Goal: Transaction & Acquisition: Download file/media

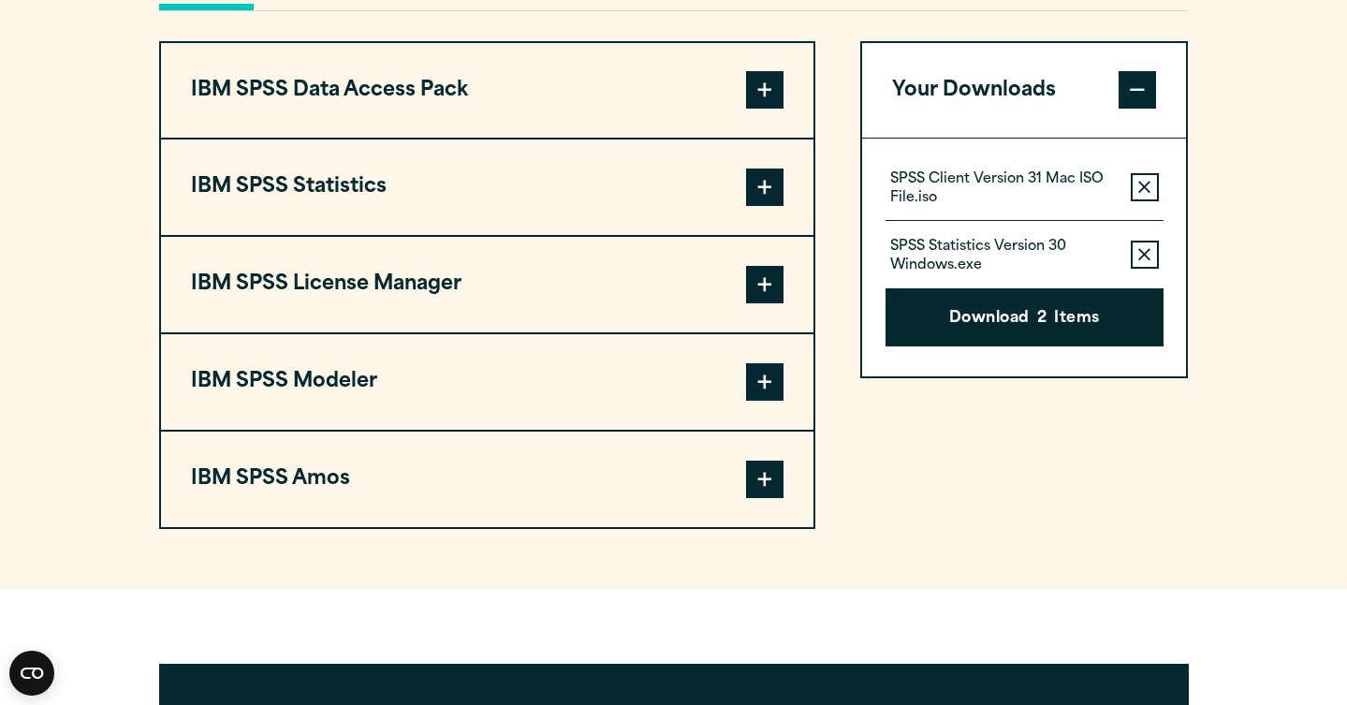
click at [1137, 201] on button "Remove this item from your software download list" at bounding box center [1145, 187] width 28 height 28
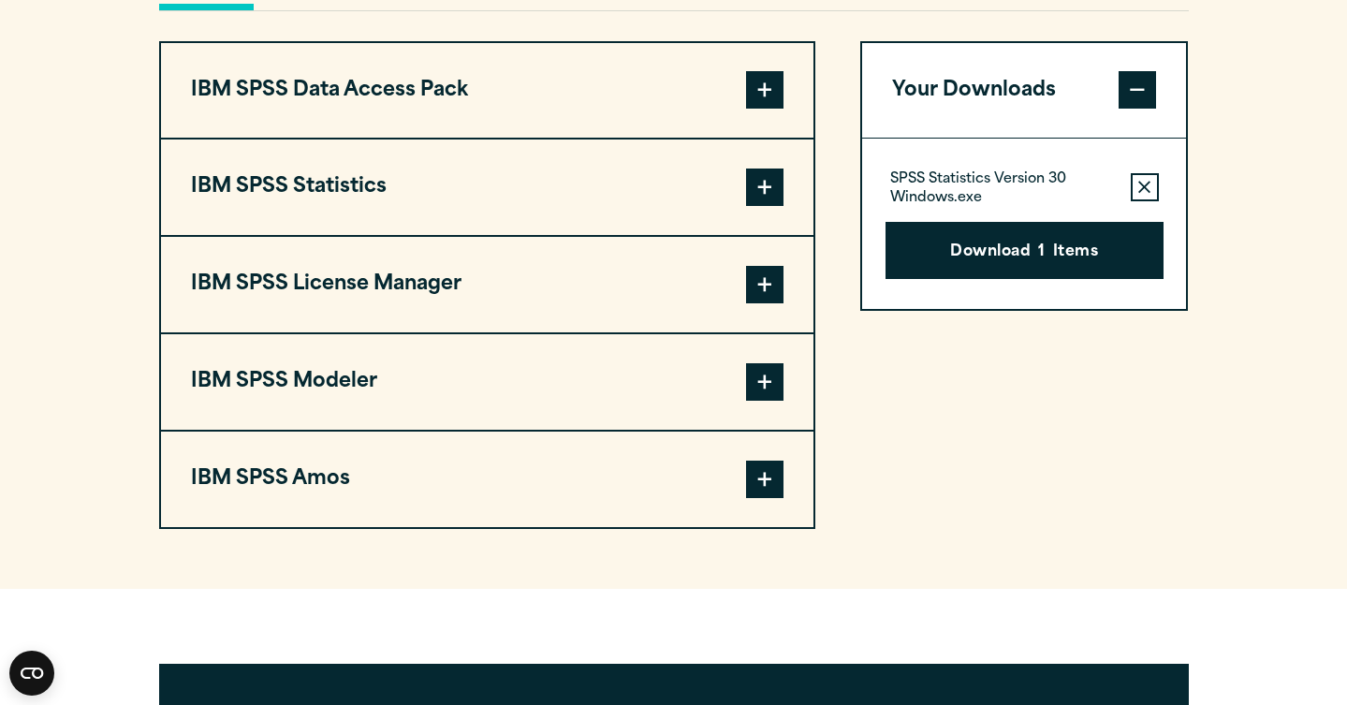
click at [1143, 194] on icon "button" at bounding box center [1144, 187] width 12 height 13
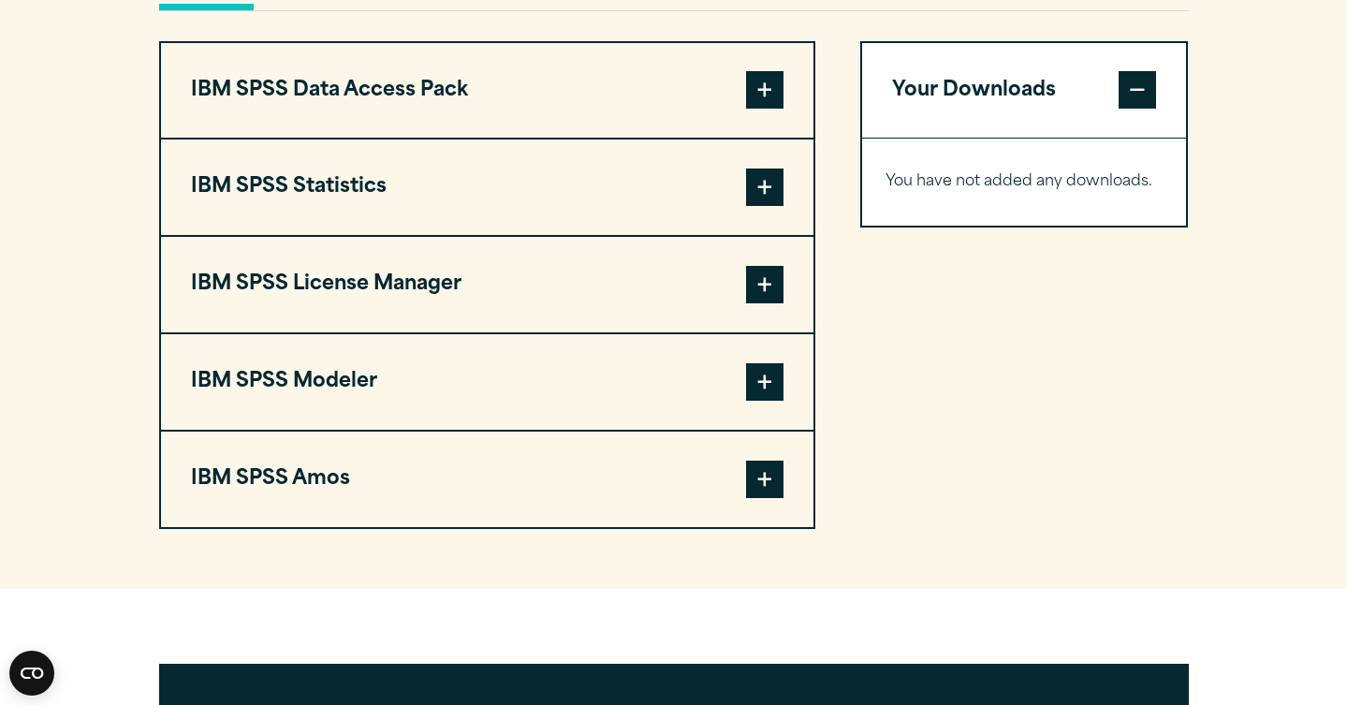
click at [691, 233] on button "IBM SPSS Statistics" at bounding box center [487, 186] width 653 height 95
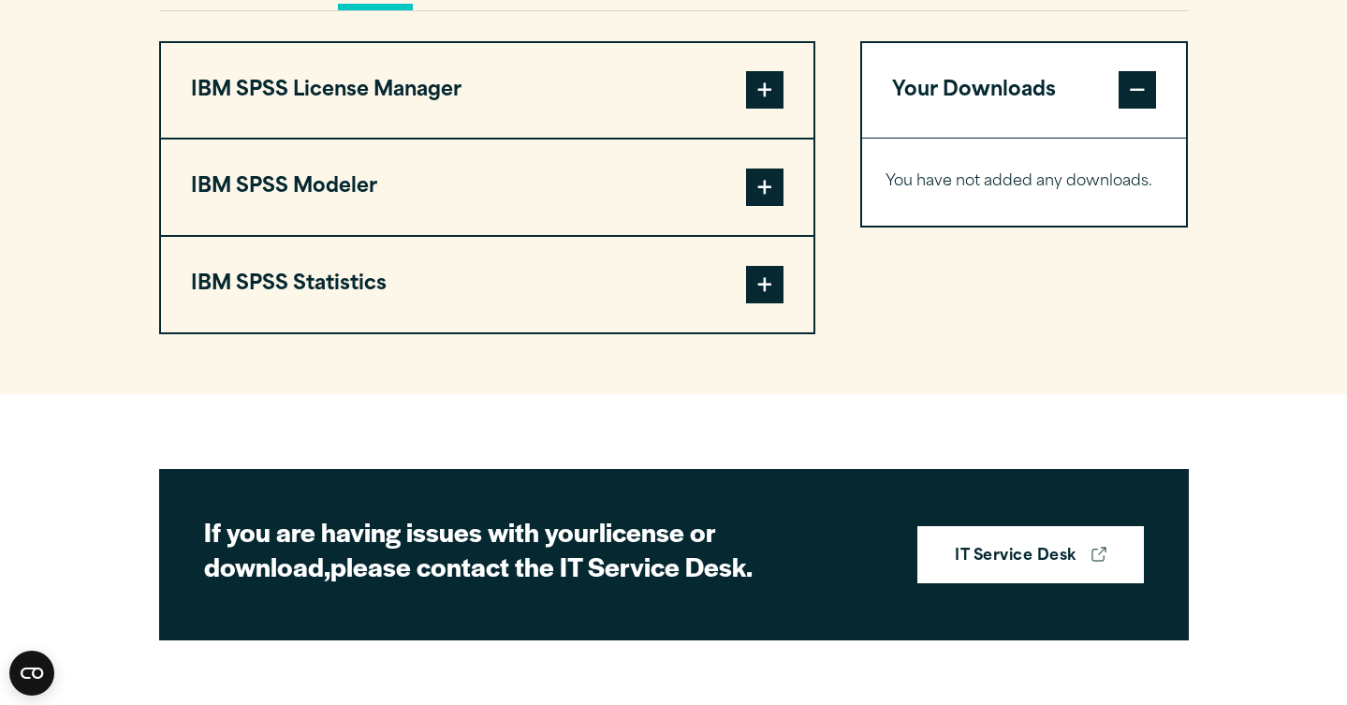
click at [430, 324] on button "IBM SPSS Statistics" at bounding box center [487, 284] width 653 height 95
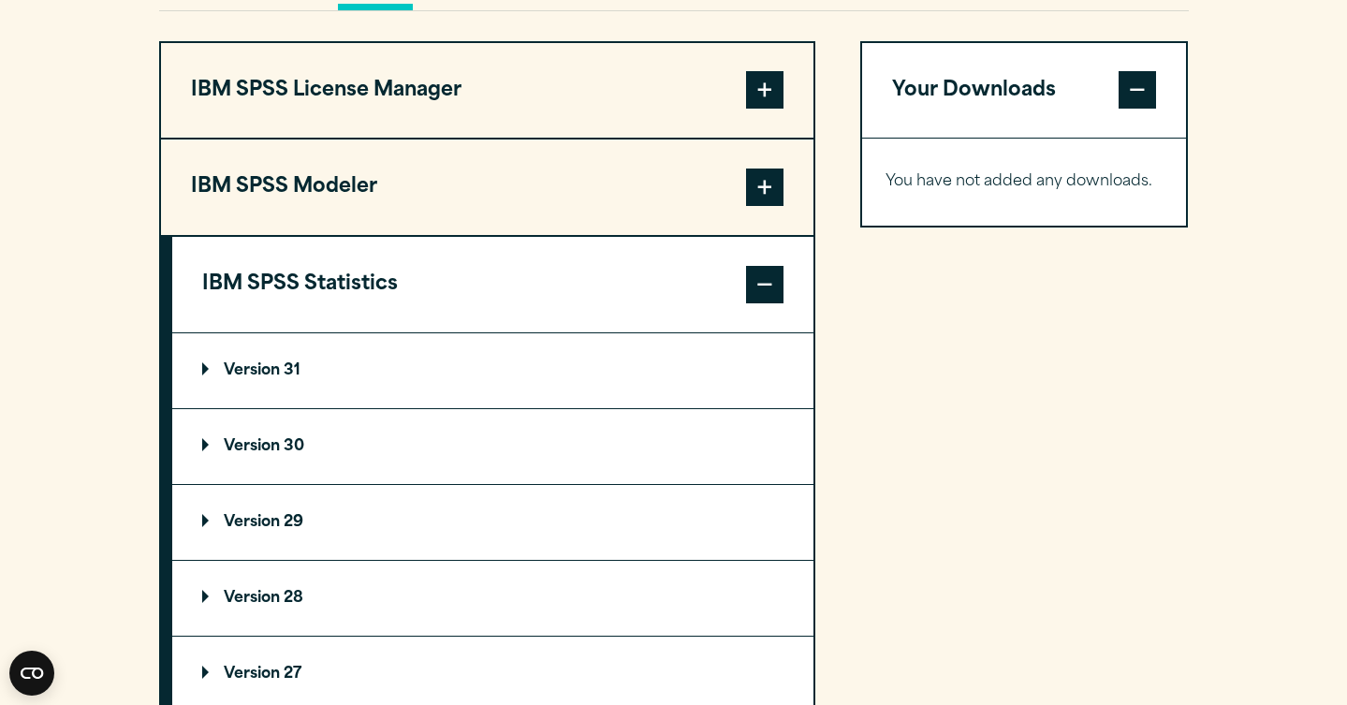
click at [298, 454] on p "Version 30" at bounding box center [253, 446] width 102 height 15
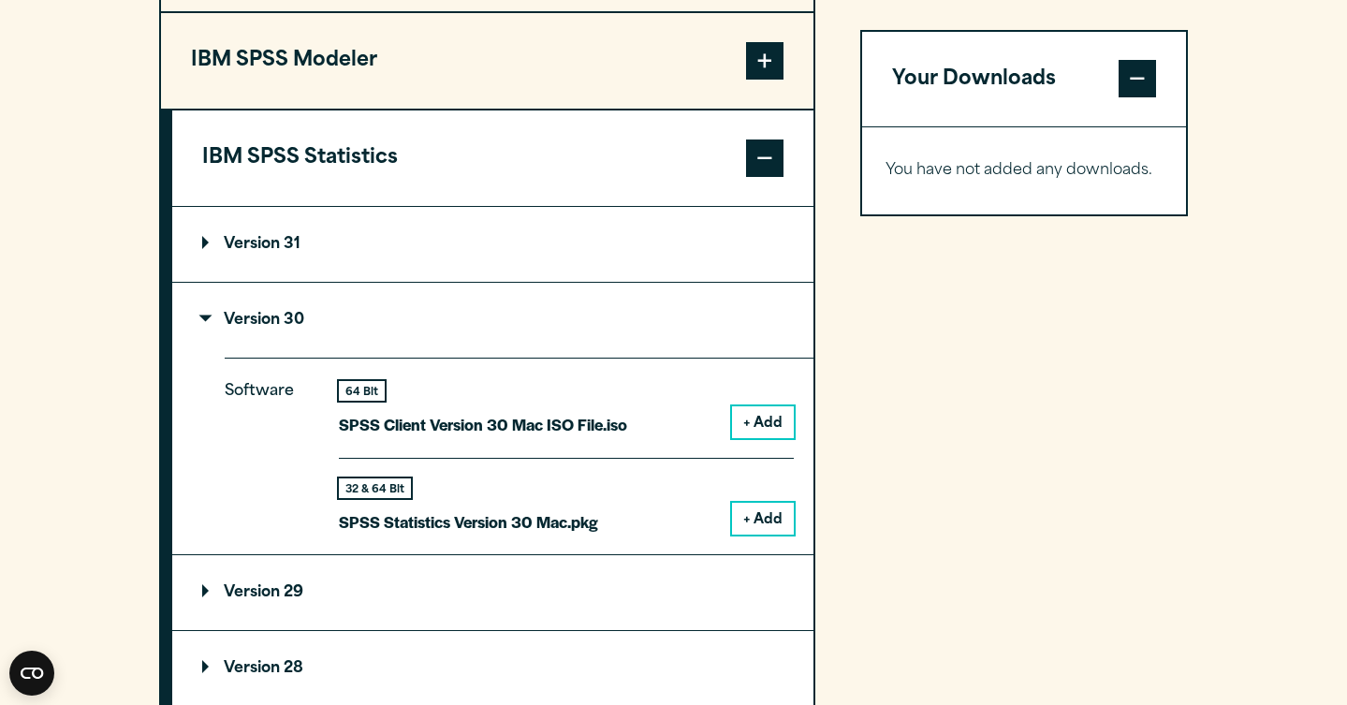
scroll to position [1577, 0]
click at [758, 535] on button "+ Add" at bounding box center [763, 520] width 62 height 32
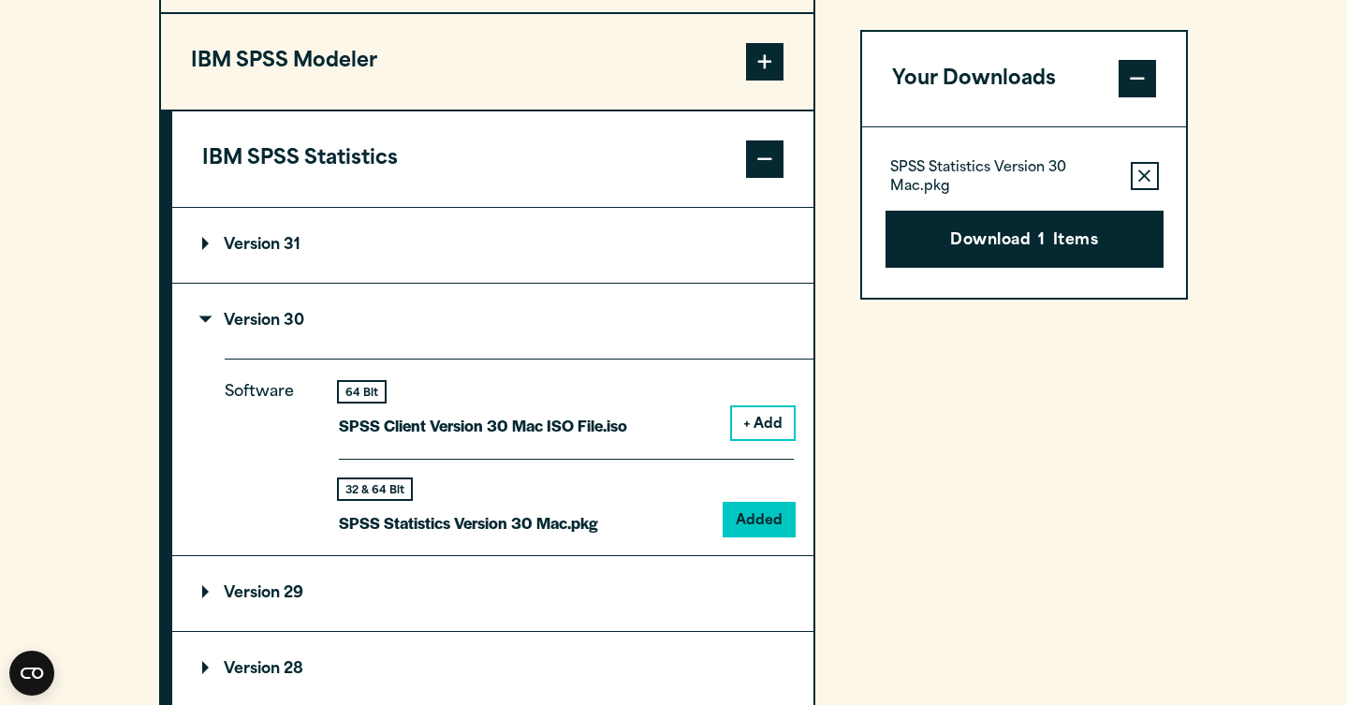
click at [752, 439] on button "+ Add" at bounding box center [763, 423] width 62 height 32
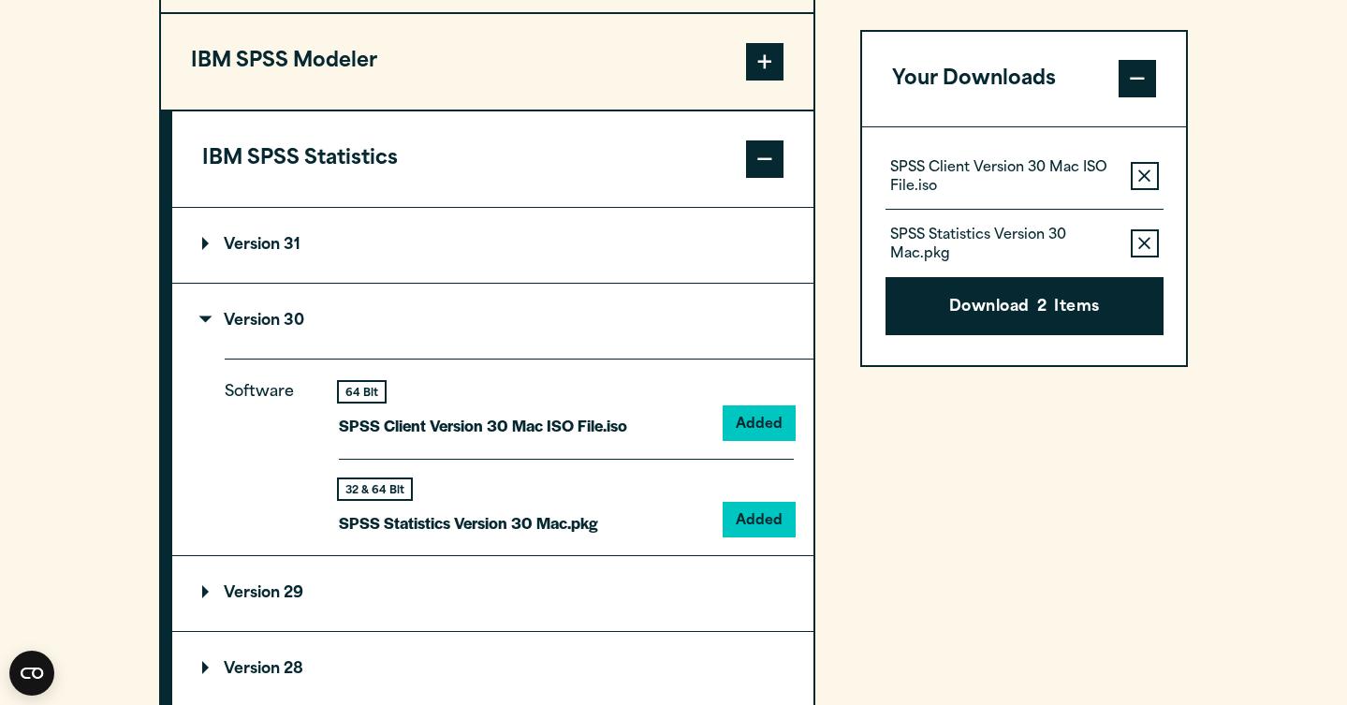
click at [1147, 242] on icon "button" at bounding box center [1144, 244] width 12 height 12
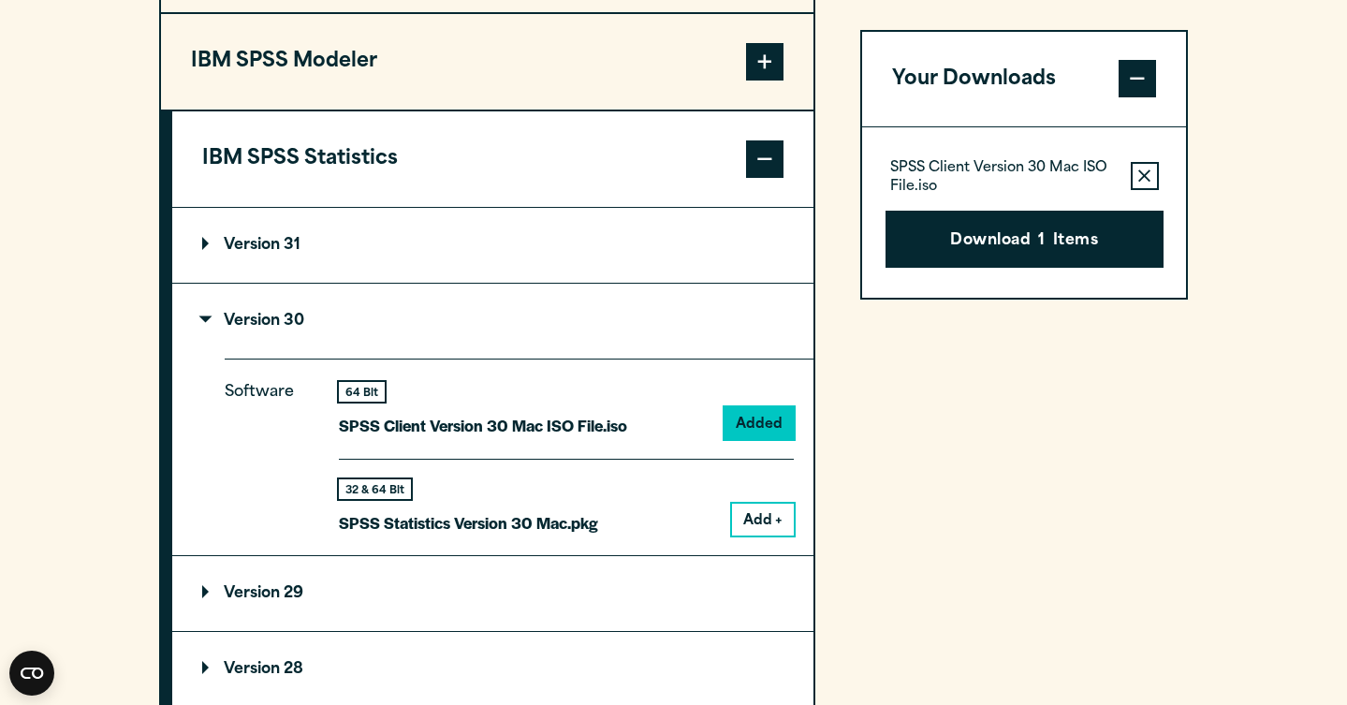
click at [764, 535] on button "Add +" at bounding box center [763, 520] width 62 height 32
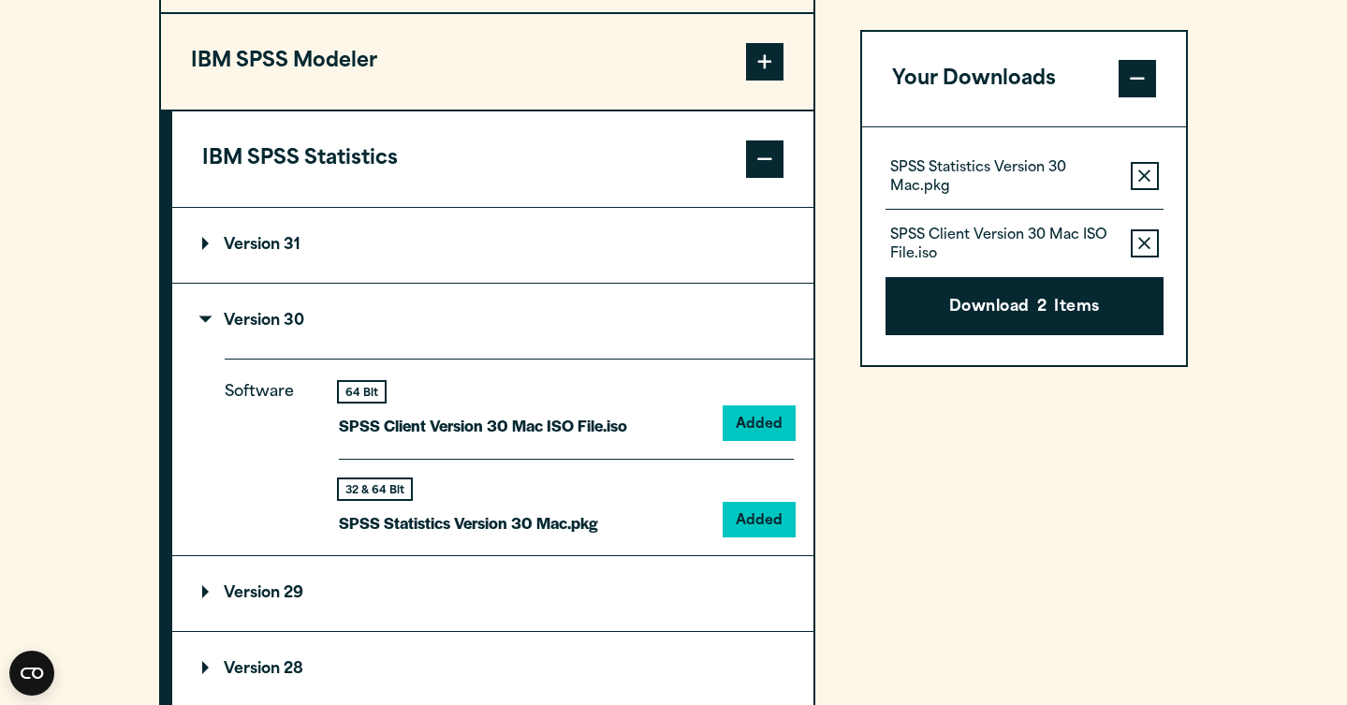
click at [1137, 247] on button "Remove this item from your software download list" at bounding box center [1145, 244] width 28 height 28
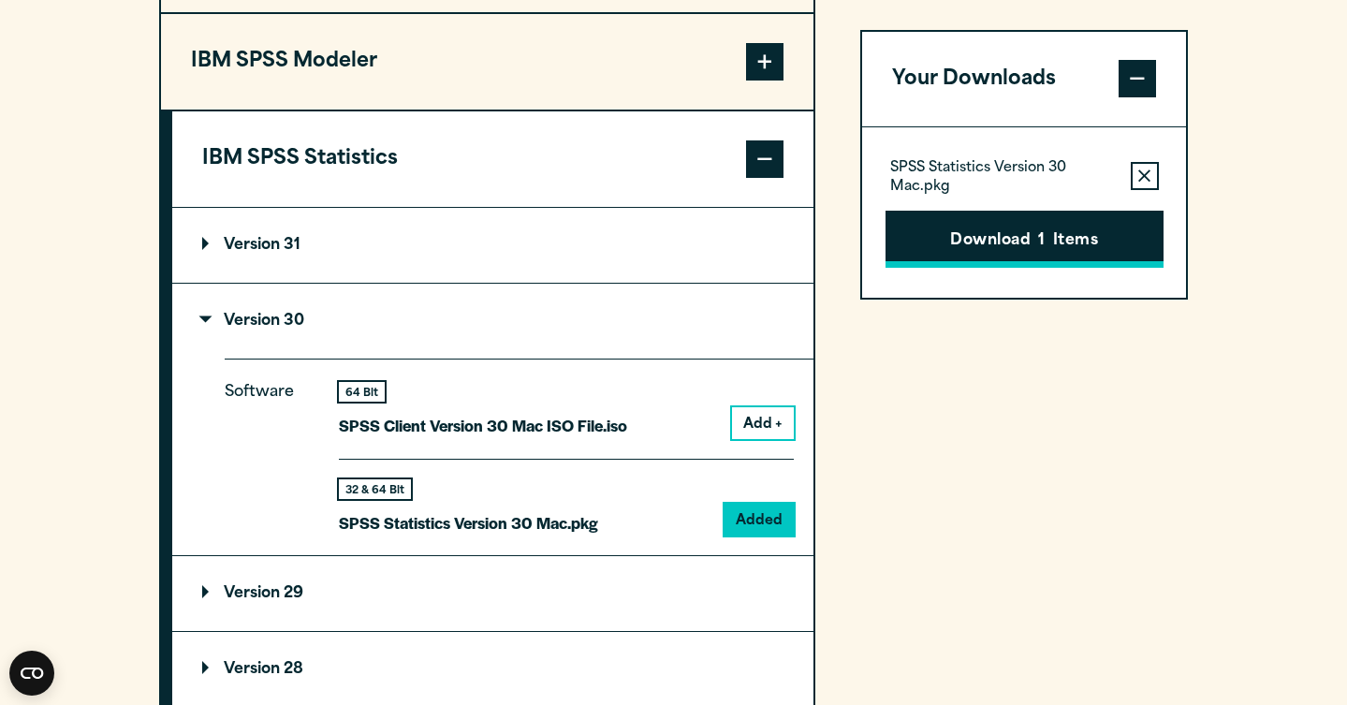
click at [1106, 245] on button "Download 1 Items" at bounding box center [1025, 240] width 278 height 58
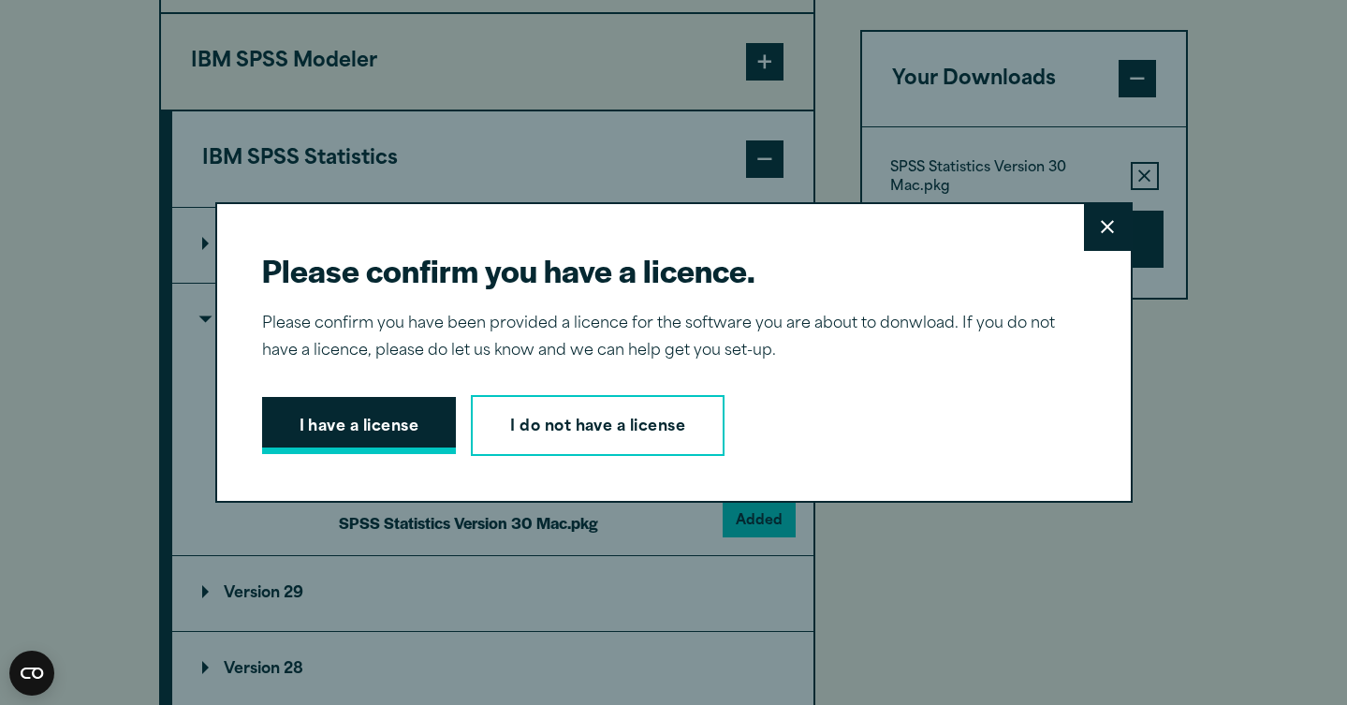
click at [411, 421] on button "I have a license" at bounding box center [359, 426] width 195 height 58
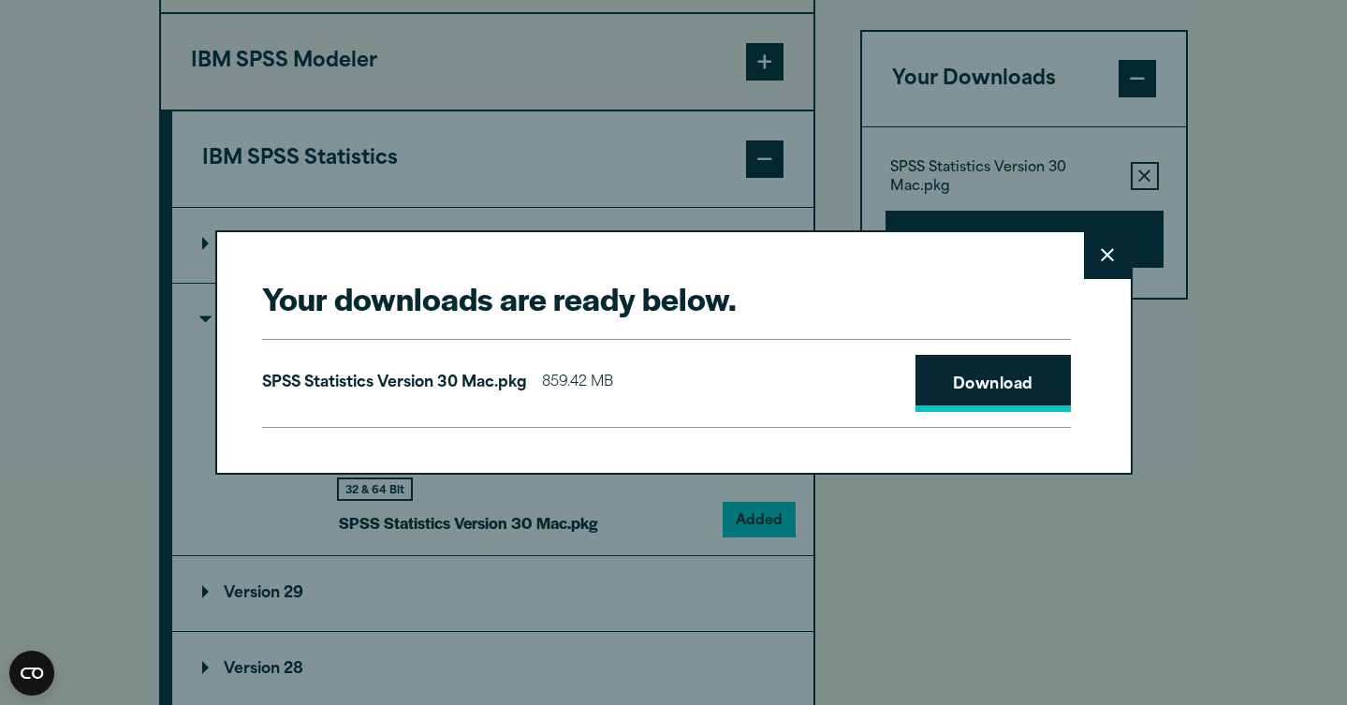
click at [954, 385] on link "Download" at bounding box center [993, 384] width 155 height 58
